Goal: Task Accomplishment & Management: Manage account settings

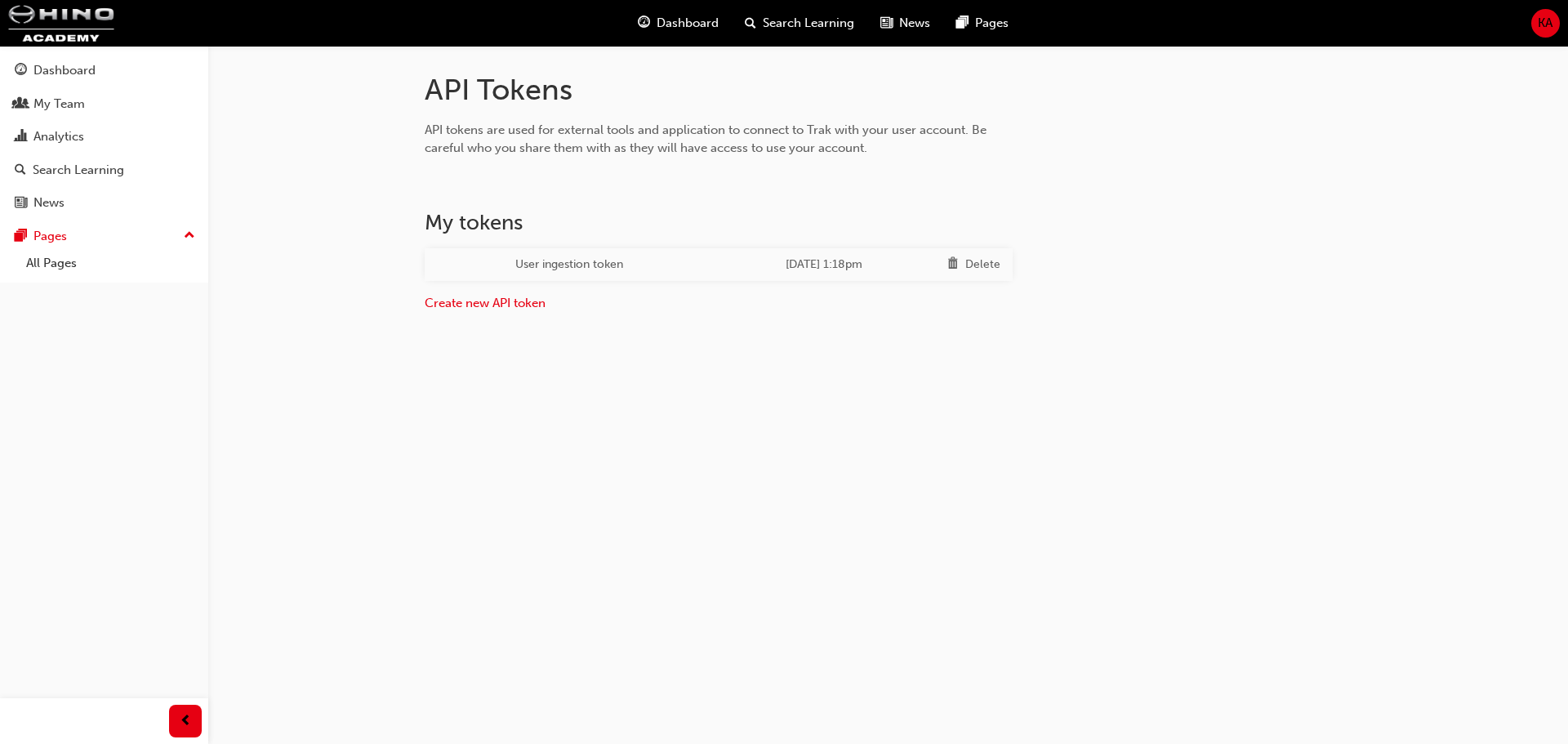
click at [979, 261] on div "Delete" at bounding box center [982, 264] width 35 height 19
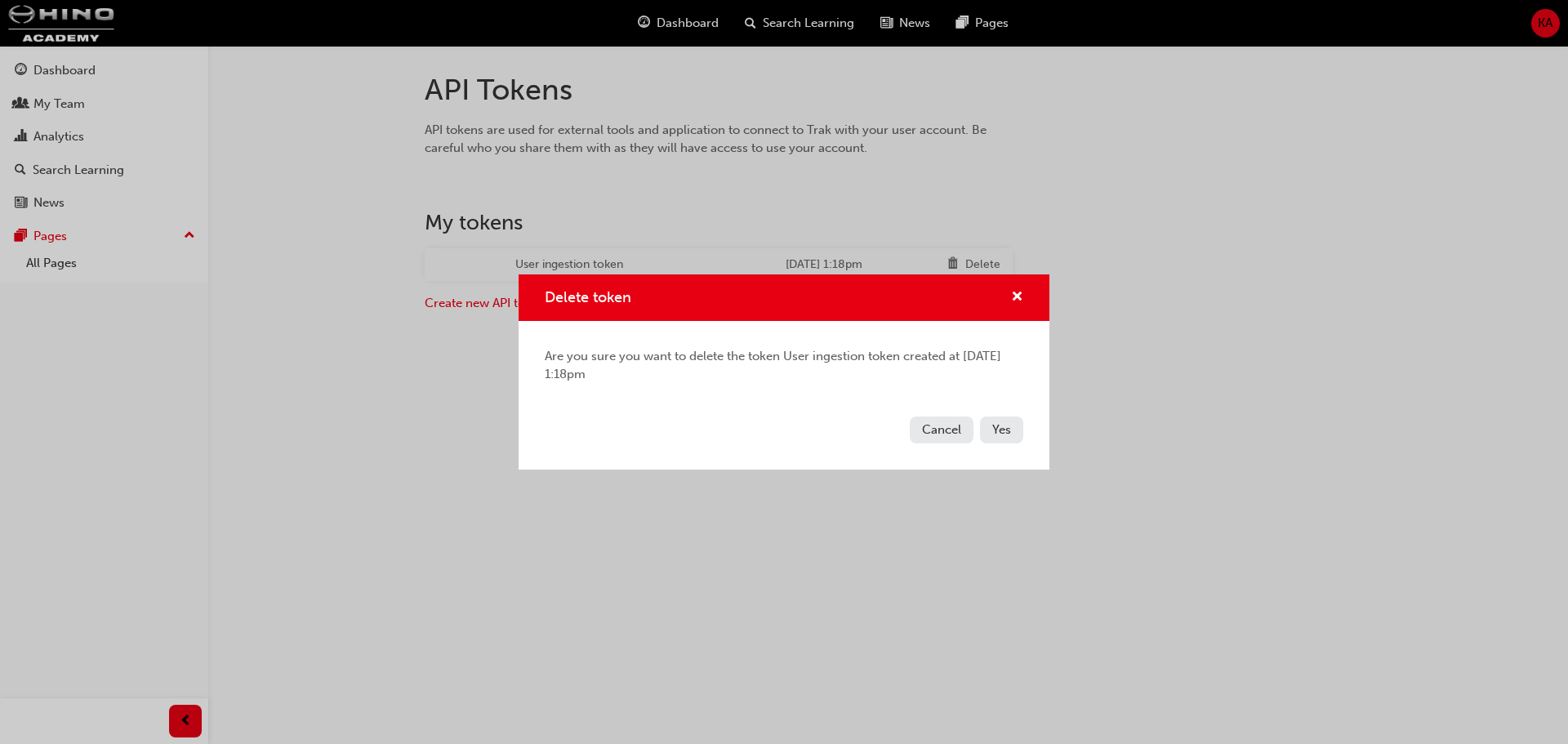
click at [993, 432] on span "Yes" at bounding box center [1001, 429] width 19 height 15
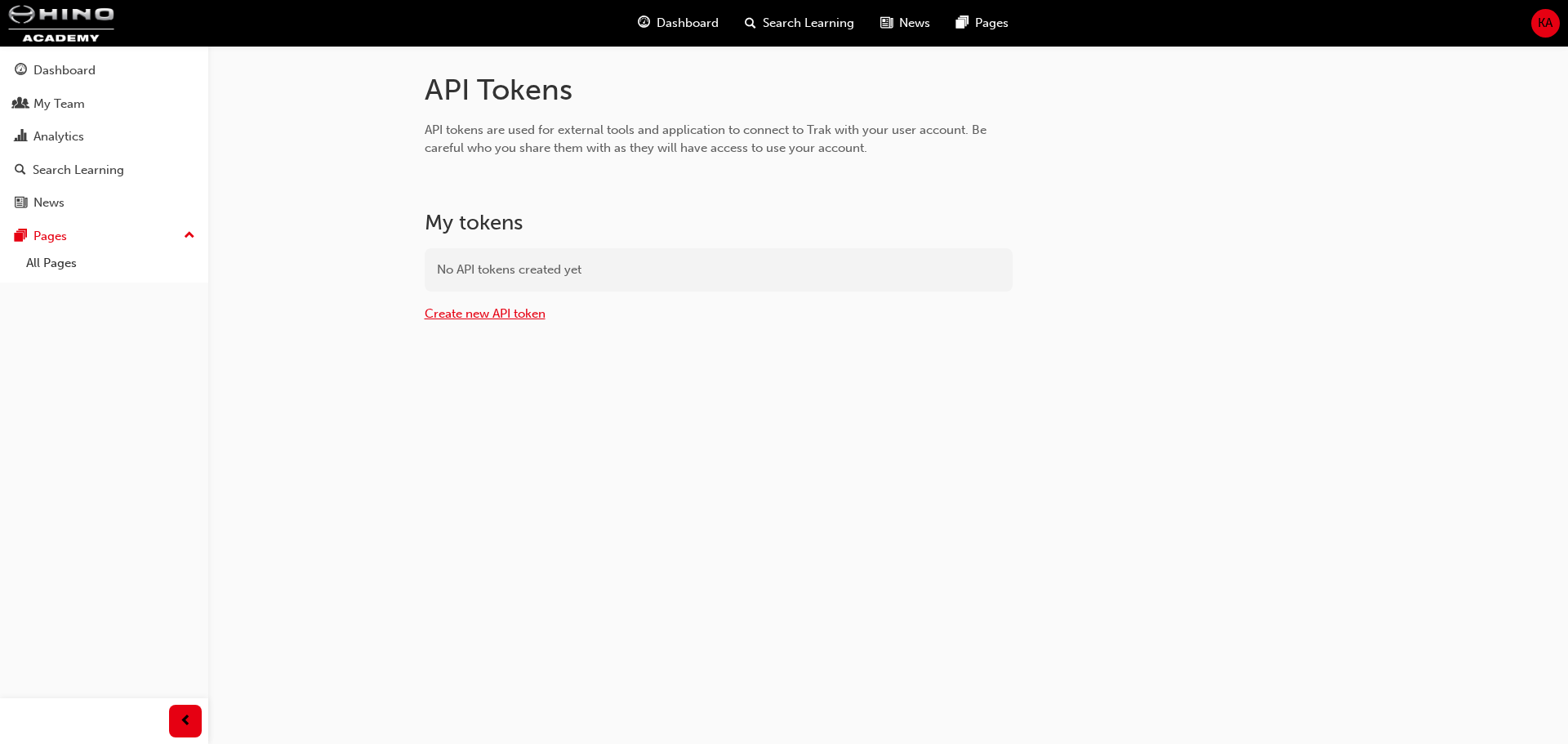
click at [517, 306] on link "Create new API token" at bounding box center [484, 314] width 121 height 15
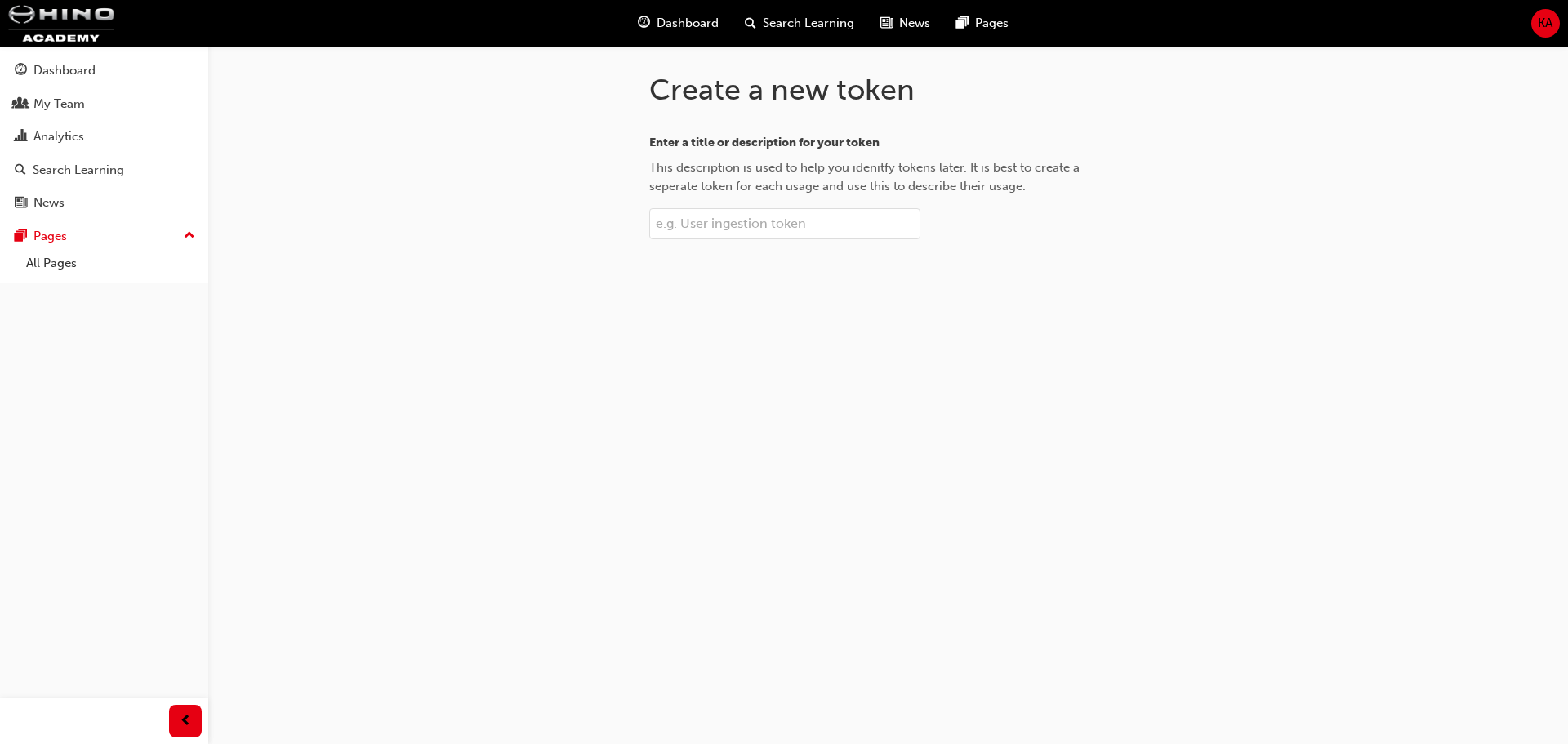
click at [743, 236] on input "Enter a title or description for your token This description is used to help yo…" at bounding box center [784, 224] width 271 height 31
type input "S"
click at [743, 236] on input "Enter a title or description for your token This description is used to help yo…" at bounding box center [784, 224] width 271 height 31
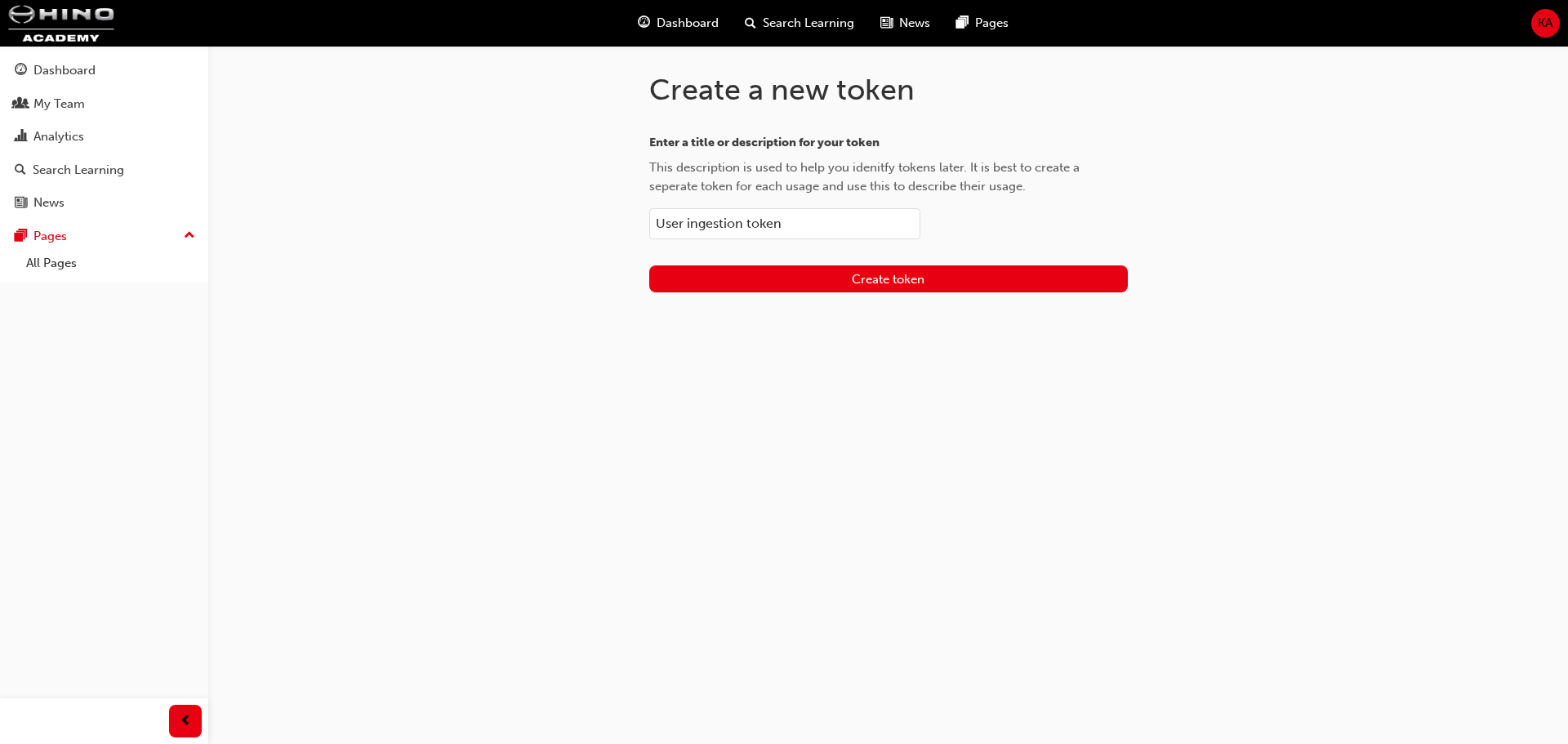
type input "User ingestion token"
click at [1065, 268] on button "Create token" at bounding box center [888, 278] width 479 height 27
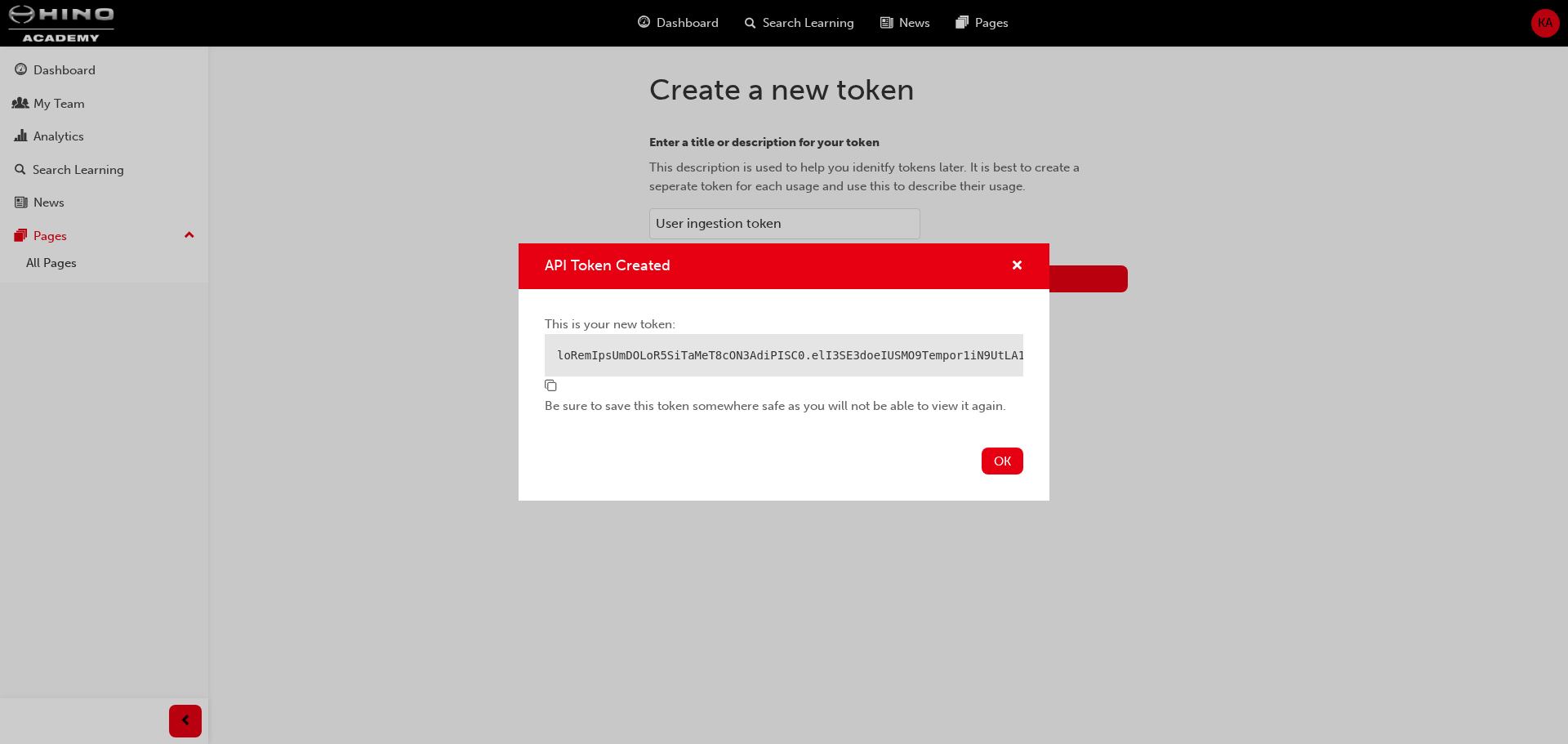
click at [551, 388] on span "copy-icon" at bounding box center [550, 387] width 12 height 15
click at [1000, 458] on button "OK" at bounding box center [1002, 461] width 42 height 27
